Goal: Task Accomplishment & Management: Complete application form

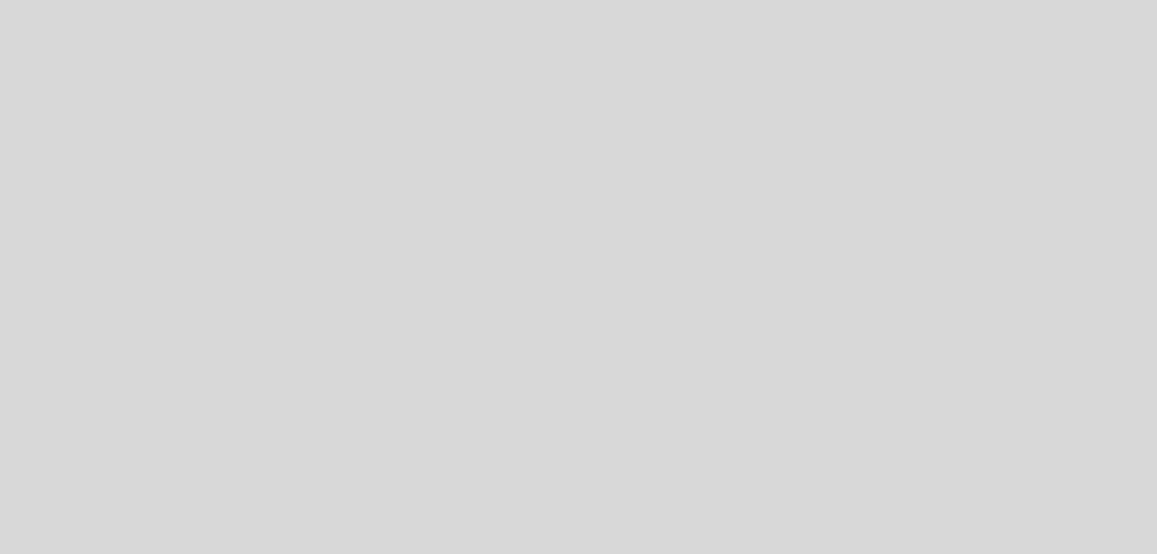
select select "pt"
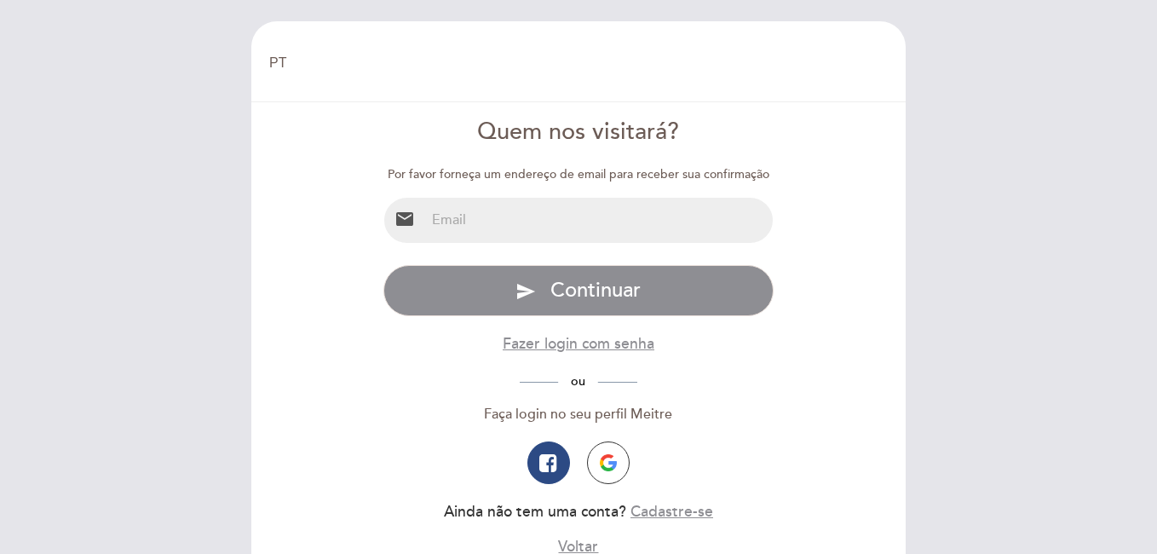
click at [536, 203] on input "email" at bounding box center [599, 220] width 348 height 45
type input "[EMAIL_ADDRESS][DOMAIN_NAME]"
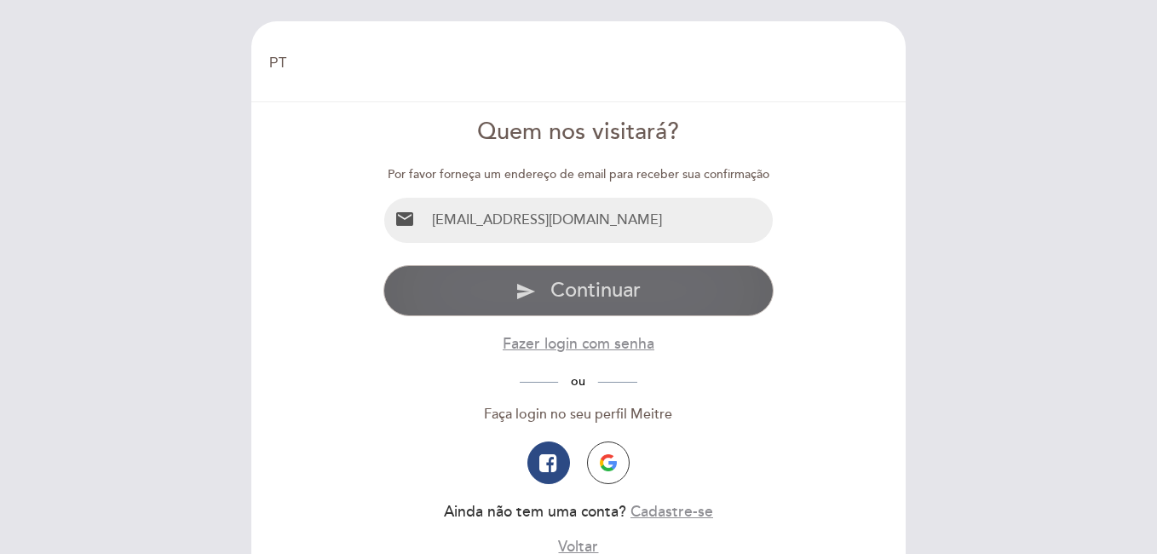
click at [568, 295] on span "Continuar" at bounding box center [595, 290] width 90 height 25
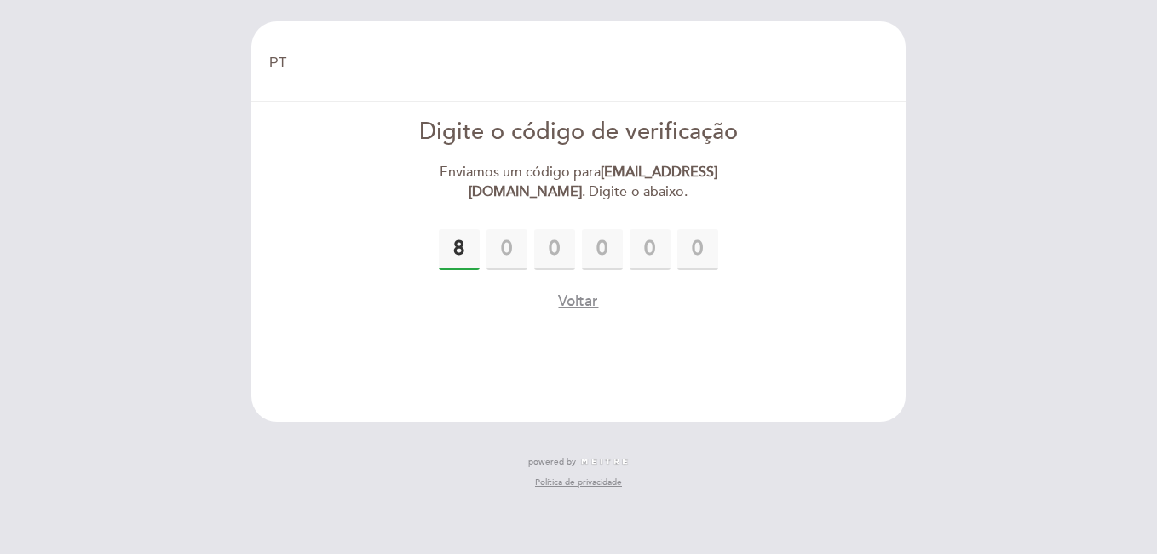
type input "8"
type input "4"
type input "8"
type input "9"
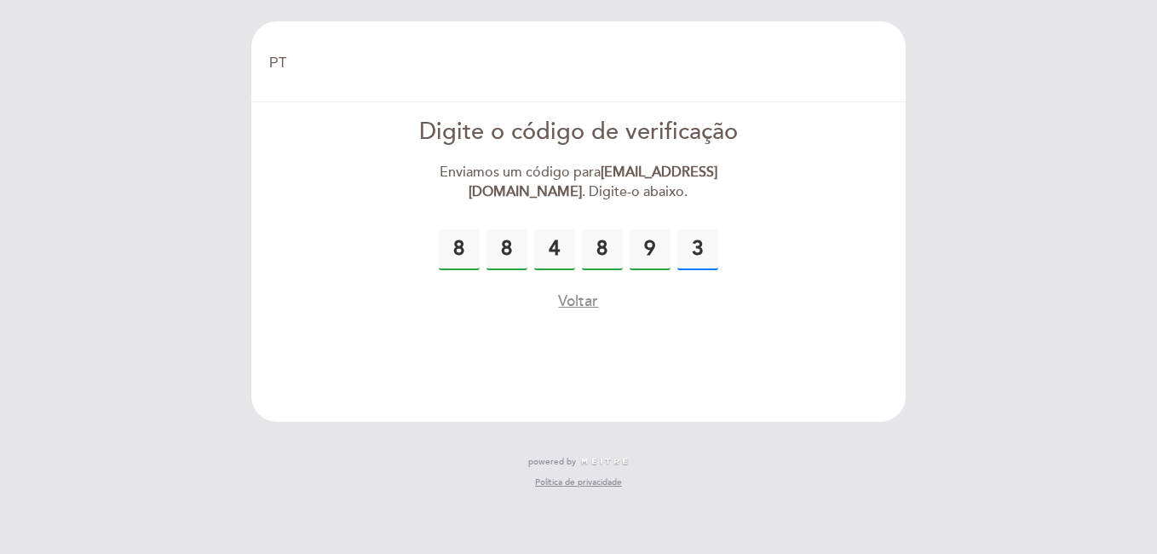
type input "3"
